Goal: Browse casually

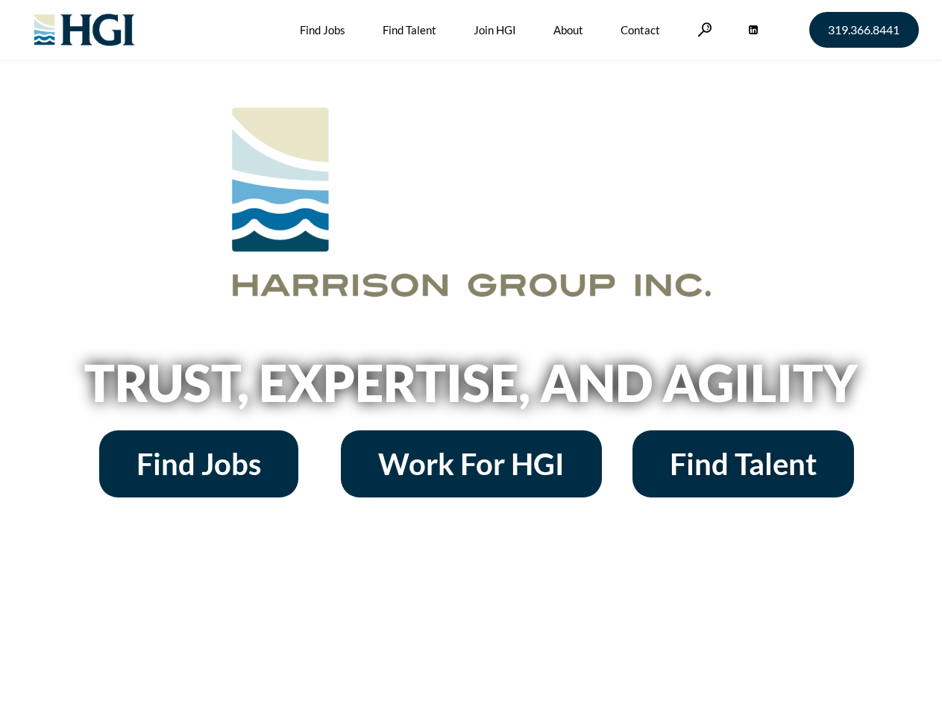
click at [471, 358] on h2 "Trust, Expertise, and Agility" at bounding box center [471, 382] width 850 height 51
click at [702, 29] on link at bounding box center [704, 29] width 15 height 14
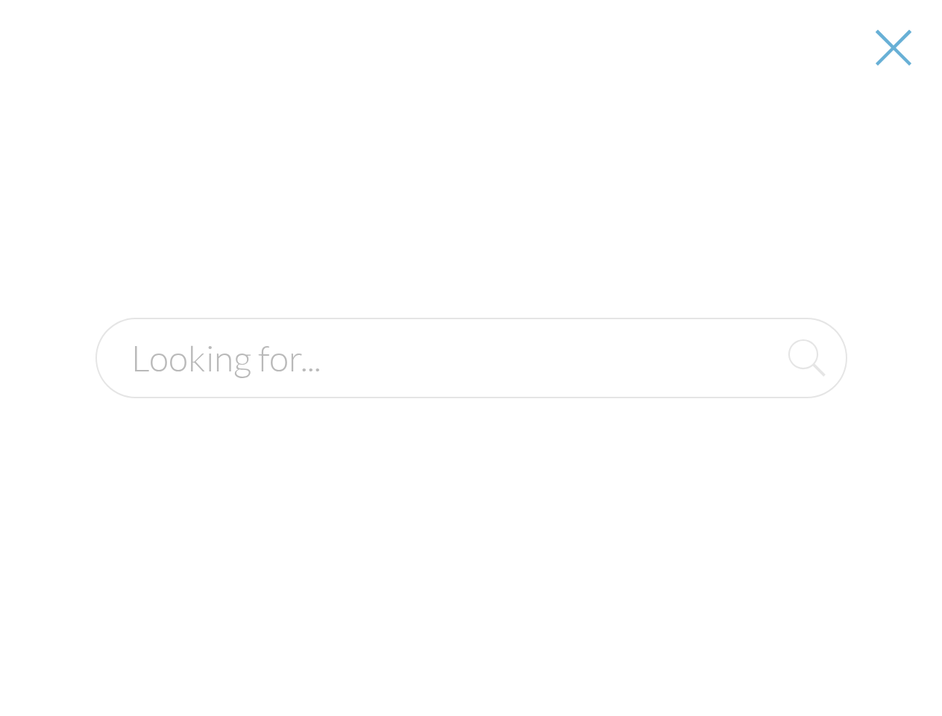
click at [471, 388] on h2 "Trust, Expertise, and Agility" at bounding box center [471, 382] width 850 height 51
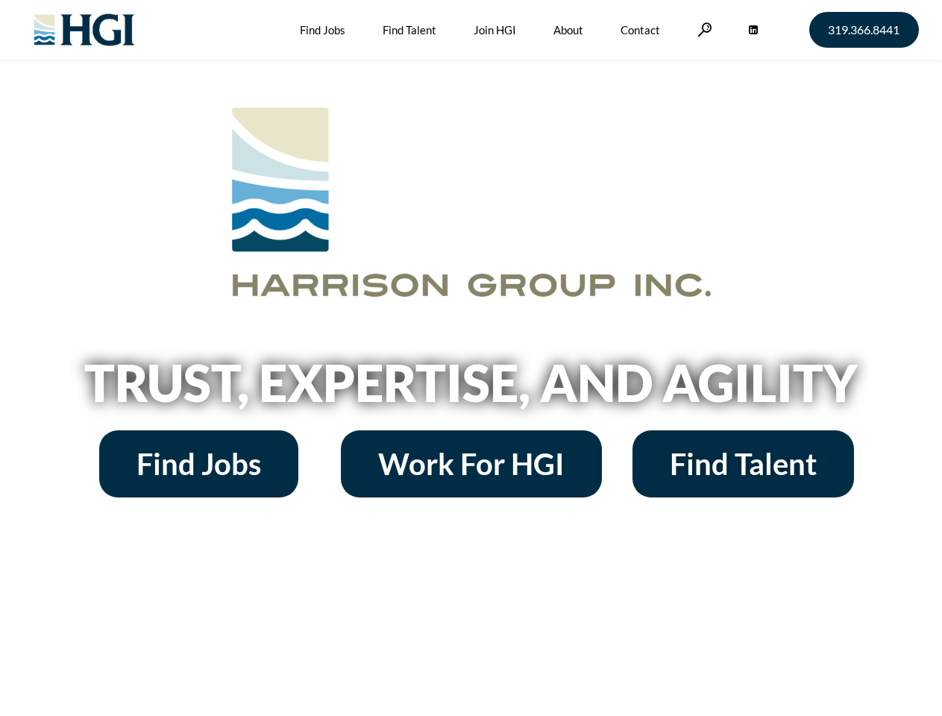
click at [471, 358] on h2 "Trust, Expertise, and Agility" at bounding box center [471, 382] width 850 height 51
click at [702, 29] on link at bounding box center [704, 29] width 15 height 14
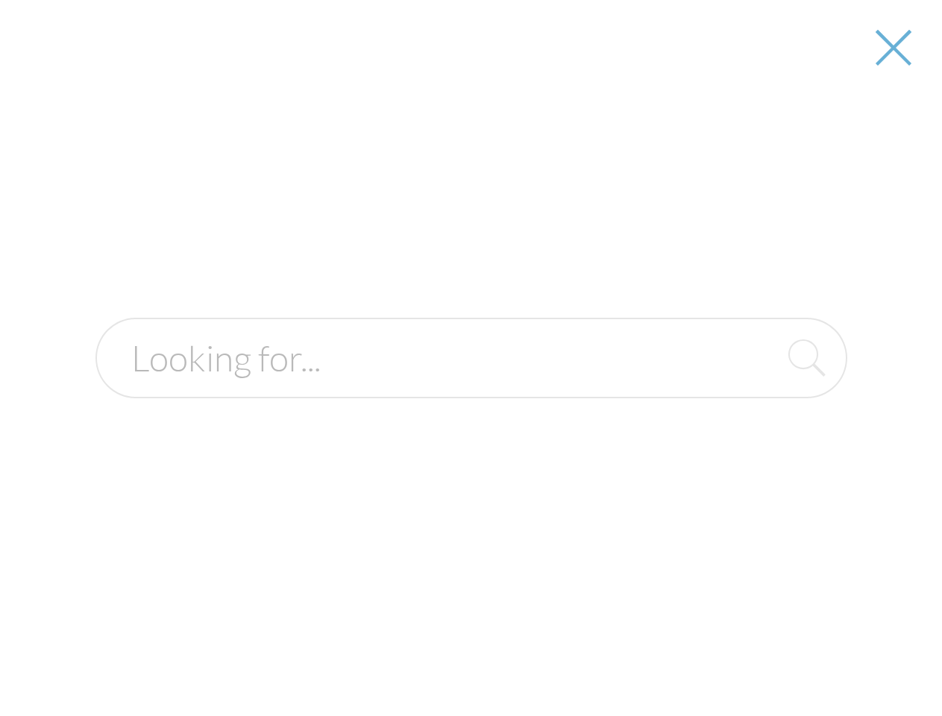
click at [471, 388] on h2 "Trust, Expertise, and Agility" at bounding box center [471, 382] width 850 height 51
